Goal: Transaction & Acquisition: Purchase product/service

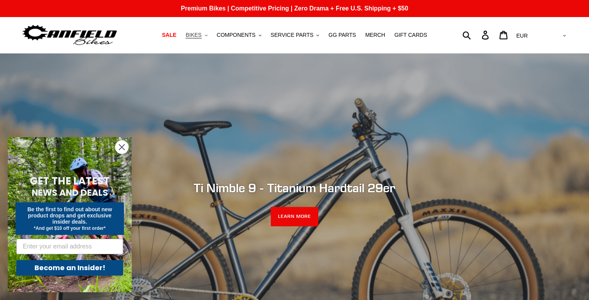
click at [211, 35] on button "BIKES .cls-1{fill:#231f20}" at bounding box center [195, 35] width 29 height 10
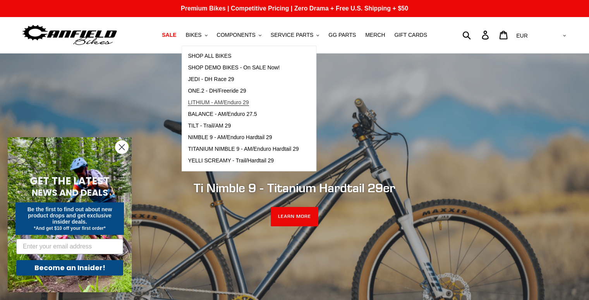
click at [231, 103] on span "LITHIUM - AM/Enduro 29" at bounding box center [218, 102] width 61 height 7
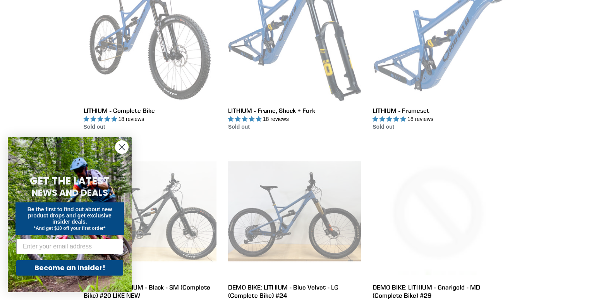
scroll to position [232, 0]
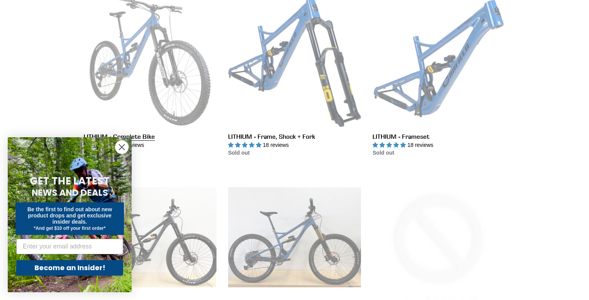
click at [169, 99] on link "LITHIUM - Complete Bike" at bounding box center [150, 75] width 133 height 163
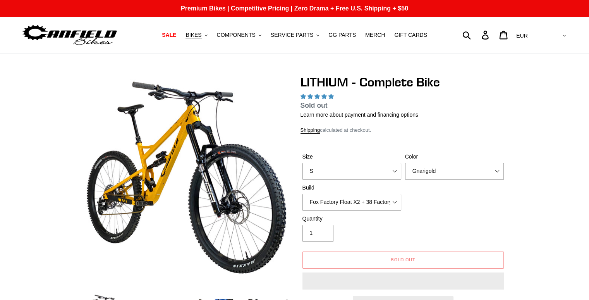
select select "highest-rating"
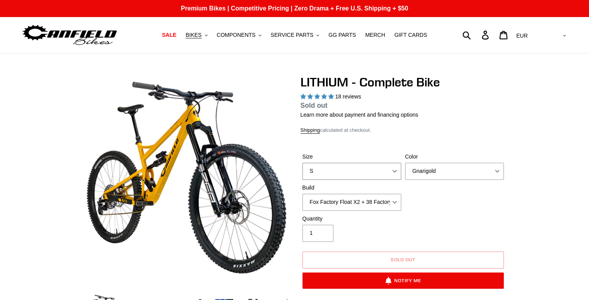
drag, startPoint x: 382, startPoint y: 169, endPoint x: 385, endPoint y: 166, distance: 5.2
click at [382, 169] on select "S M L XL" at bounding box center [351, 171] width 99 height 17
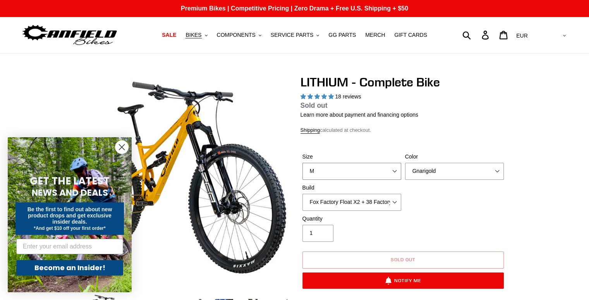
click at [302, 163] on select "S M L XL" at bounding box center [351, 171] width 99 height 17
click at [335, 172] on select "S M L XL" at bounding box center [351, 171] width 99 height 17
select select "L"
click at [302, 163] on select "S M L XL" at bounding box center [351, 171] width 99 height 17
click at [419, 171] on select "Gnarigold Blue Velvet Stealth Black" at bounding box center [454, 171] width 99 height 17
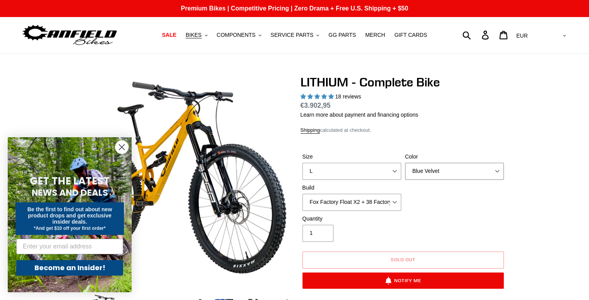
click at [405, 163] on select "Gnarigold Blue Velvet Stealth Black" at bounding box center [454, 171] width 99 height 17
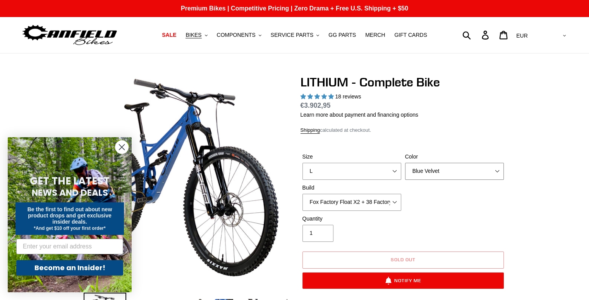
click at [426, 175] on select "Gnarigold Blue Velvet Stealth Black" at bounding box center [454, 171] width 99 height 17
click at [405, 163] on select "Gnarigold Blue Velvet Stealth Black" at bounding box center [454, 171] width 99 height 17
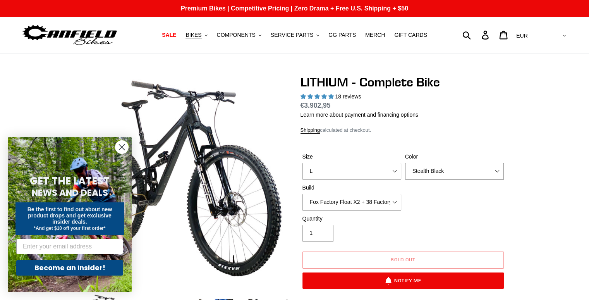
click at [452, 172] on select "Gnarigold Blue Velvet Stealth Black" at bounding box center [454, 171] width 99 height 17
select select "Blue Velvet"
click at [405, 163] on select "Gnarigold Blue Velvet Stealth Black" at bounding box center [454, 171] width 99 height 17
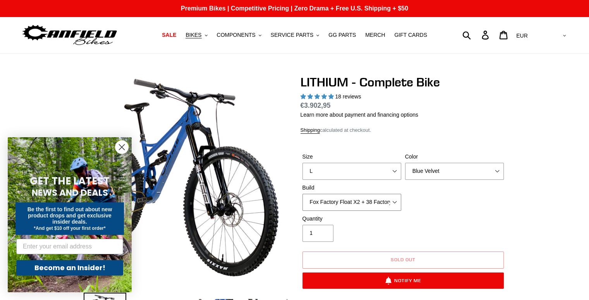
click at [339, 204] on select "Fox Factory Float X2 + 38 Factory Grip 2 170 + SRAM GX Fox Factory Float X2 + 3…" at bounding box center [351, 201] width 99 height 17
click at [302, 193] on select "Fox Factory Float X2 + 38 Factory Grip 2 170 + SRAM GX Fox Factory Float X2 + 3…" at bounding box center [351, 201] width 99 height 17
click at [337, 202] on select "Fox Factory Float X2 + 38 Factory Grip 2 170 + SRAM GX Fox Factory Float X2 + 3…" at bounding box center [351, 201] width 99 height 17
select select "RockShox Vivid ULT Coil + Zeb ULT Chg 3 + Shimano XT"
click at [302, 193] on select "Fox Factory Float X2 + 38 Factory Grip 2 170 + SRAM GX Fox Factory Float X2 + 3…" at bounding box center [351, 201] width 99 height 17
